Goal: Contribute content: Contribute content

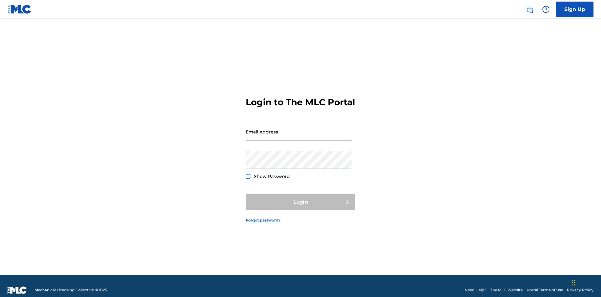
scroll to position [8, 0]
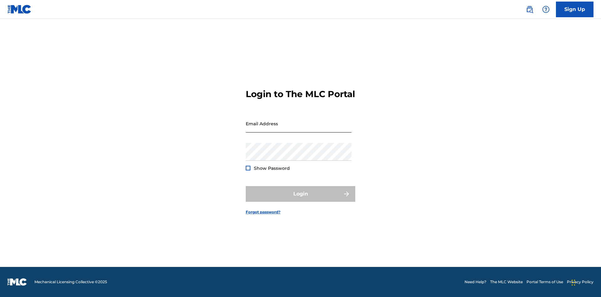
click at [299, 129] on input "Email Address" at bounding box center [299, 124] width 106 height 18
type input "[EMAIL_ADDRESS][DOMAIN_NAME]"
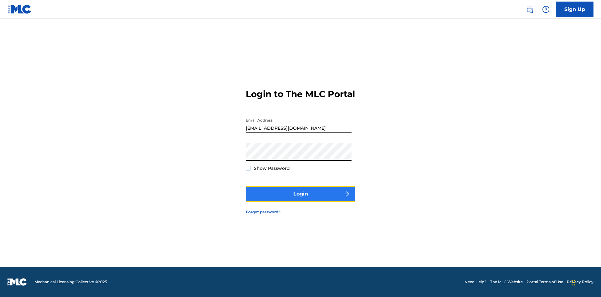
click at [301, 199] on button "Login" at bounding box center [301, 194] width 110 height 16
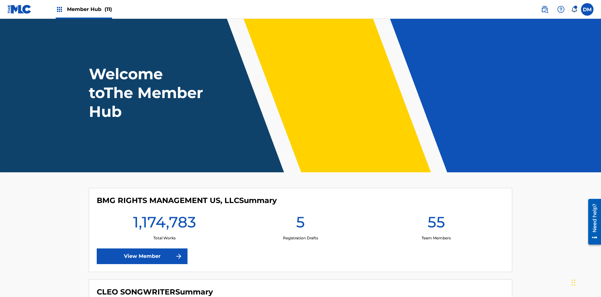
click at [89, 9] on span "Member Hub (11)" at bounding box center [89, 9] width 45 height 7
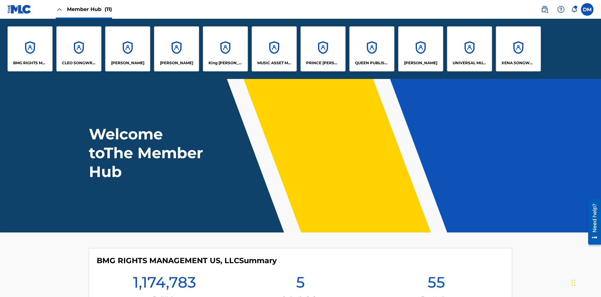
scroll to position [23, 0]
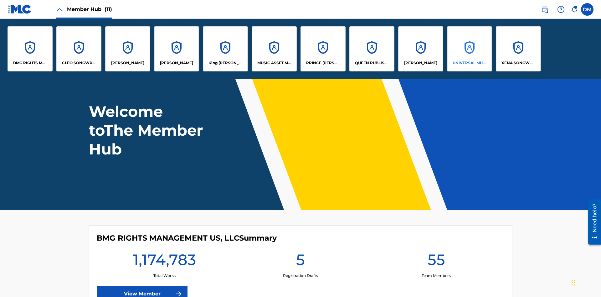
click at [470, 63] on p "UNIVERSAL MUSIC PUB GROUP" at bounding box center [470, 63] width 34 height 6
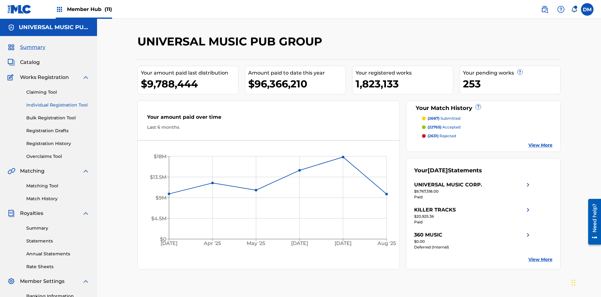
click at [58, 102] on link "Individual Registration Tool" at bounding box center [57, 105] width 63 height 7
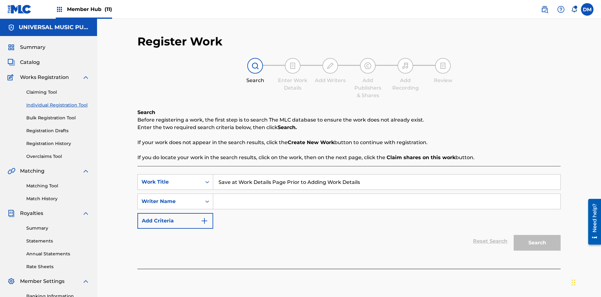
type input "Save at Work Details Page Prior to Adding Work Details"
click at [387, 194] on input "Search Form" at bounding box center [386, 201] width 347 height 15
type input "QWERTYUIOP"
click at [538, 235] on button "Search" at bounding box center [537, 243] width 47 height 16
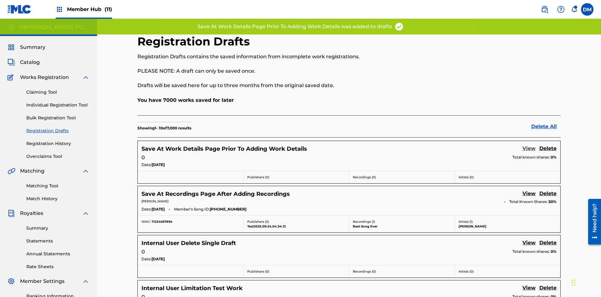
click at [529, 145] on link "View" at bounding box center [529, 149] width 13 height 8
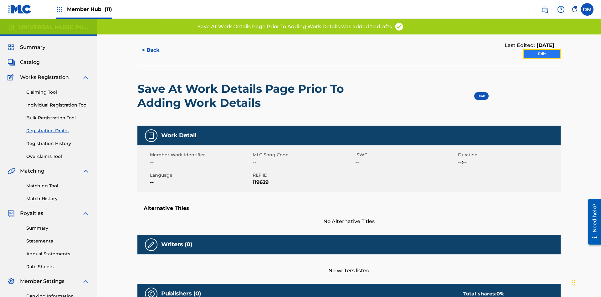
click at [542, 49] on link "Edit" at bounding box center [542, 53] width 38 height 9
